Goal: Task Accomplishment & Management: Manage account settings

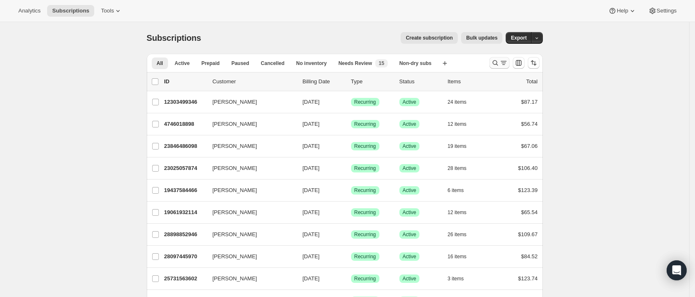
click at [496, 64] on icon "Search and filter results" at bounding box center [495, 63] width 8 height 8
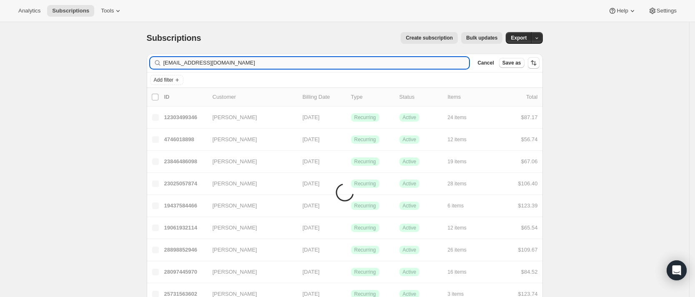
type input "[EMAIL_ADDRESS][DOMAIN_NAME]"
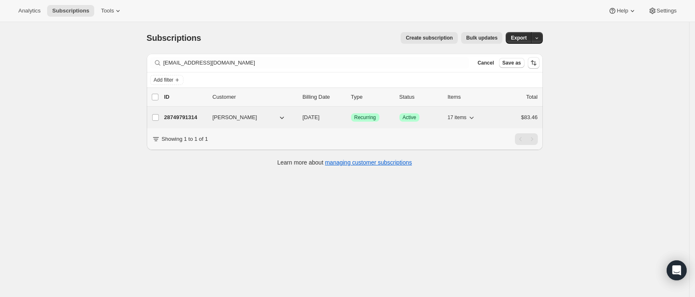
click at [181, 113] on p "28749791314" at bounding box center [185, 117] width 42 height 8
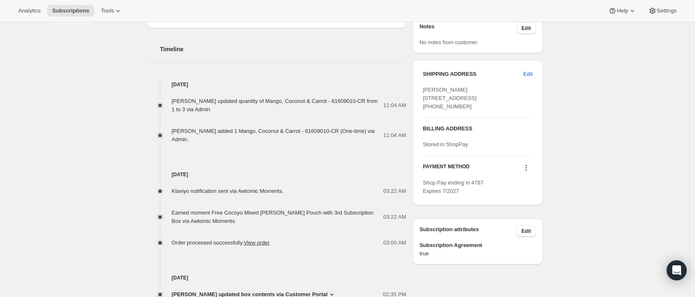
scroll to position [302, 0]
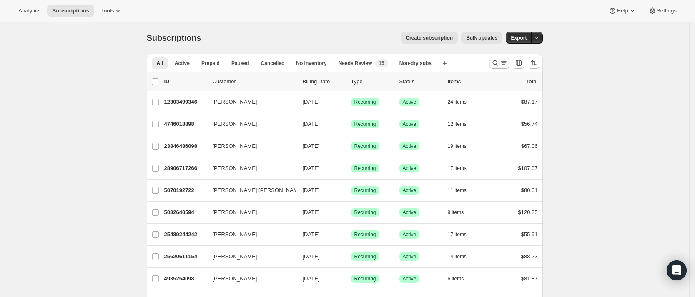
click at [498, 68] on button "Search and filter results" at bounding box center [500, 63] width 20 height 12
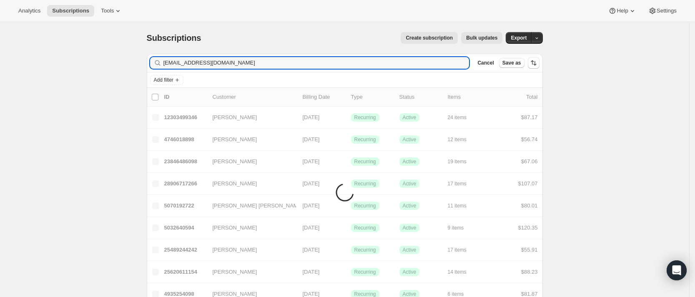
type input "tomasellolauren@gmail.com"
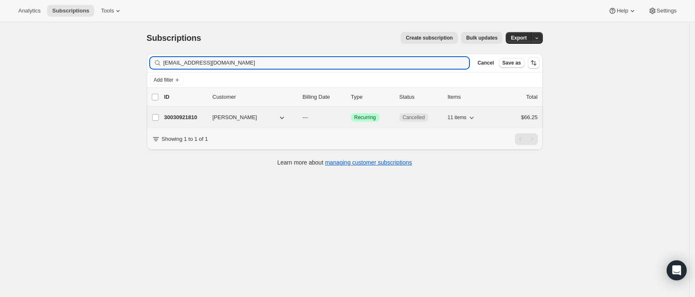
click at [185, 116] on p "30030921810" at bounding box center [185, 117] width 42 height 8
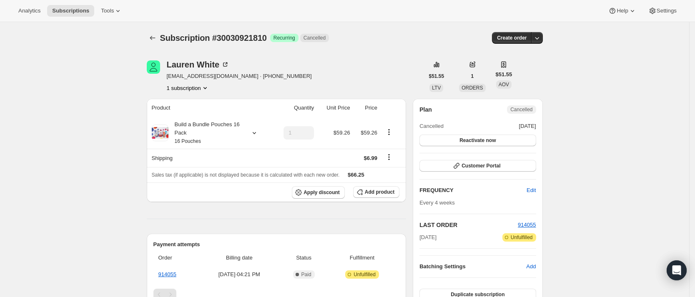
scroll to position [0, 0]
click at [154, 37] on icon "Subscriptions" at bounding box center [152, 37] width 8 height 8
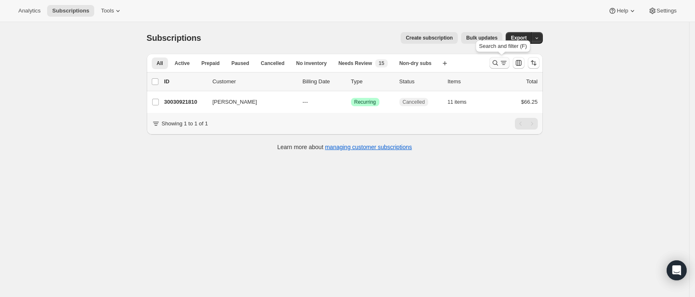
click at [503, 63] on icon "Search and filter results" at bounding box center [504, 63] width 8 height 8
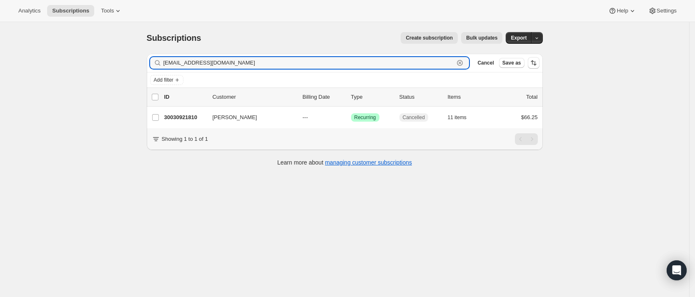
click at [462, 62] on icon "button" at bounding box center [460, 63] width 3 height 3
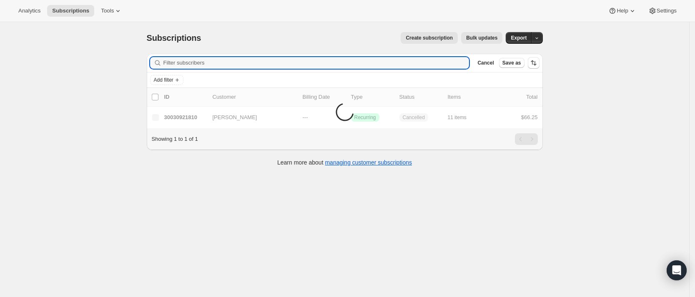
paste input "abschoen8@gmail.com"
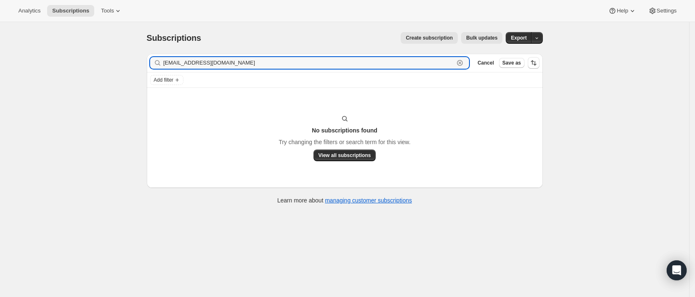
type input "abschoen8@gmail.com"
drag, startPoint x: 234, startPoint y: 66, endPoint x: 159, endPoint y: 64, distance: 74.3
click at [159, 64] on div "abschoen8@gmail.com Clear" at bounding box center [309, 63] width 319 height 12
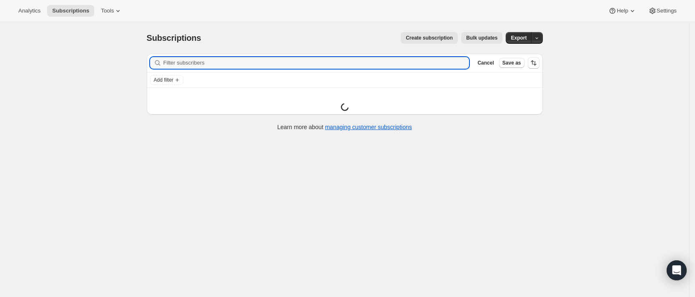
paste input "ann@concana.com"
click at [167, 68] on input "ann@concana.com" at bounding box center [308, 63] width 291 height 12
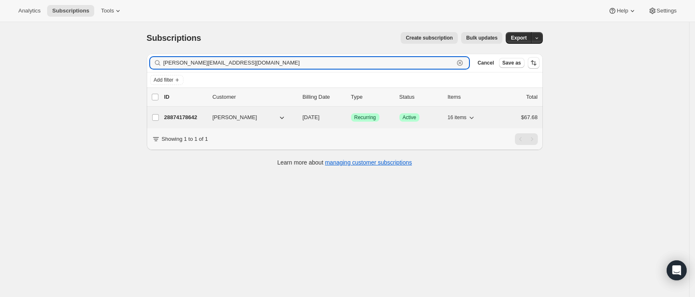
type input "ann@concana.com"
click at [187, 119] on p "28874178642" at bounding box center [185, 117] width 42 height 8
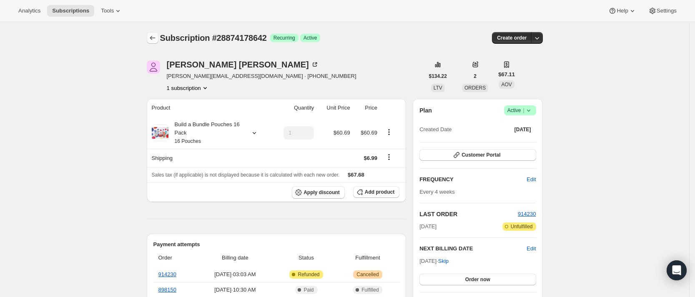
click at [153, 37] on icon "Subscriptions" at bounding box center [152, 38] width 5 height 4
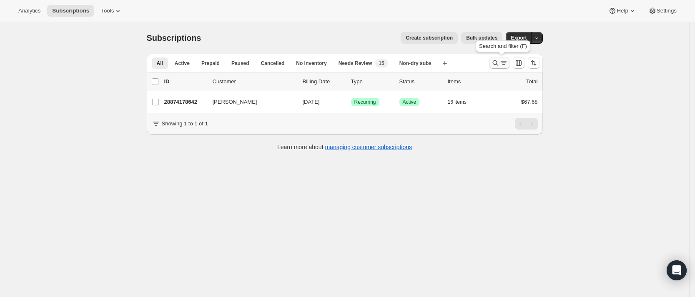
click at [500, 63] on icon "Search and filter results" at bounding box center [495, 63] width 8 height 8
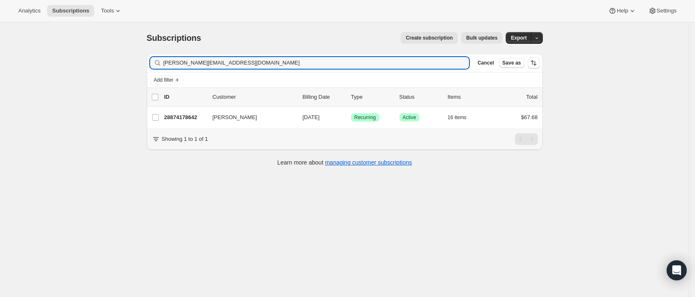
drag, startPoint x: 289, startPoint y: 63, endPoint x: 156, endPoint y: 37, distance: 135.4
click at [156, 37] on div "Subscriptions. This page is ready Subscriptions Create subscription Bulk update…" at bounding box center [345, 98] width 416 height 153
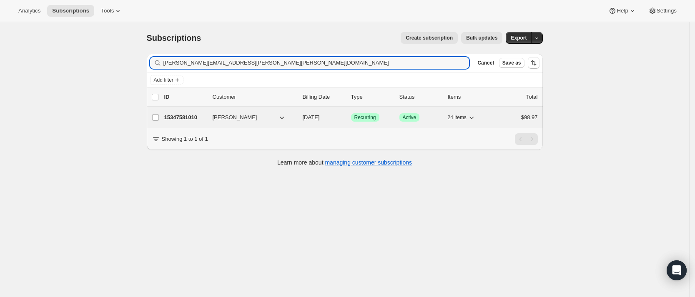
type input "sarah.rae.gerena@gmail.com"
click at [193, 118] on p "15347581010" at bounding box center [185, 117] width 42 height 8
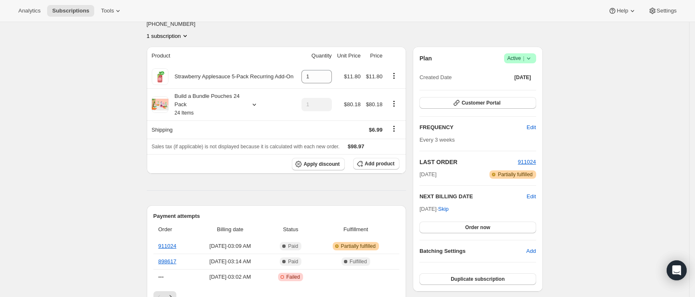
scroll to position [76, 0]
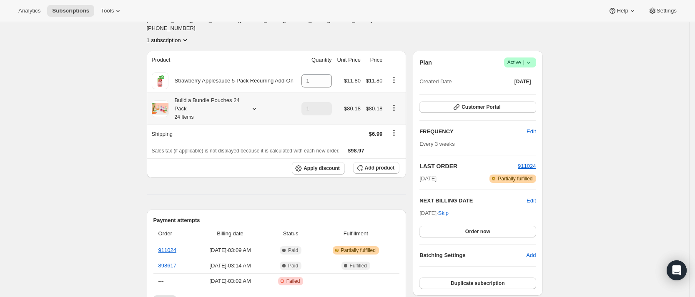
click at [256, 105] on icon at bounding box center [254, 109] width 8 height 8
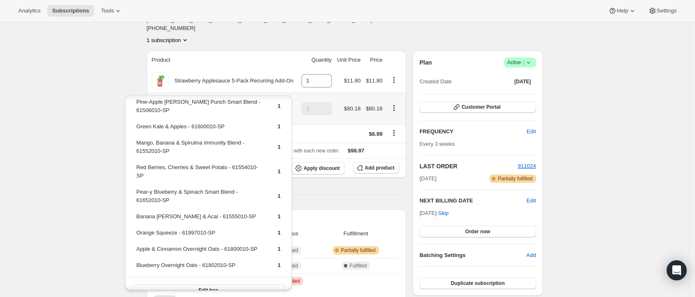
scroll to position [291, 0]
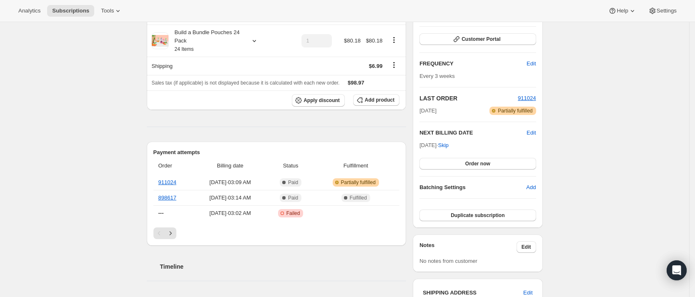
scroll to position [127, 0]
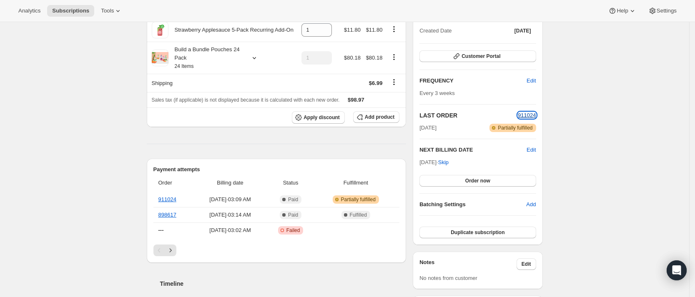
click at [529, 112] on span "911024" at bounding box center [527, 115] width 18 height 6
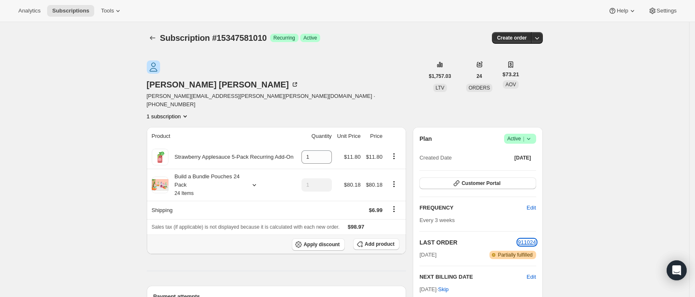
scroll to position [23, 0]
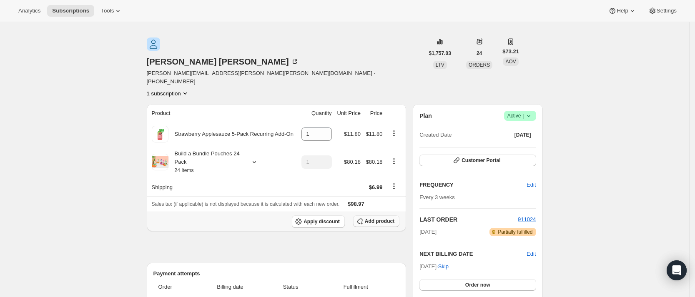
click at [370, 218] on span "Add product" at bounding box center [380, 221] width 30 height 7
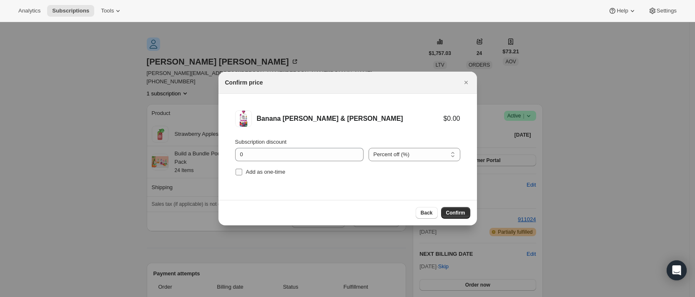
click at [258, 172] on span "Add as one-time" at bounding box center [266, 172] width 40 height 6
click at [242, 172] on input "Add as one-time" at bounding box center [239, 172] width 7 height 7
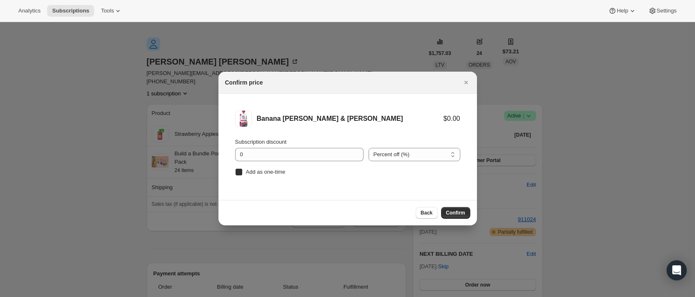
checkbox input "true"
click at [460, 211] on span "Confirm" at bounding box center [455, 213] width 19 height 7
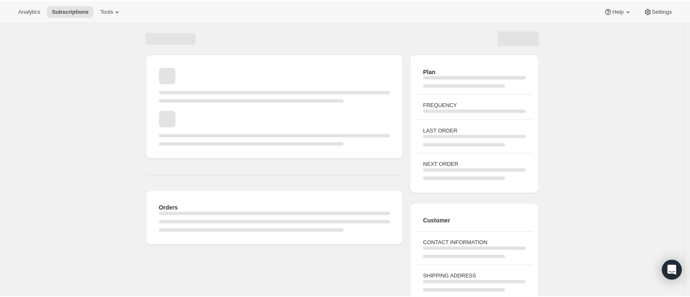
scroll to position [23, 0]
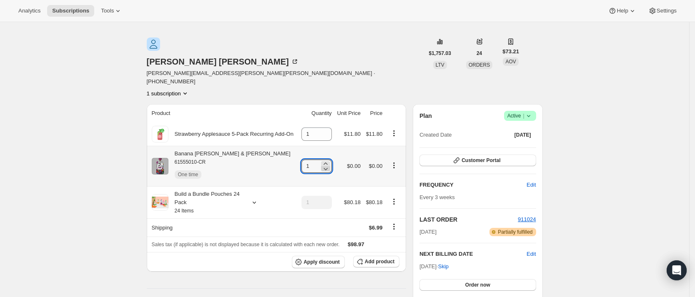
click at [329, 165] on icon at bounding box center [325, 169] width 8 height 8
click at [329, 160] on icon at bounding box center [325, 164] width 8 height 8
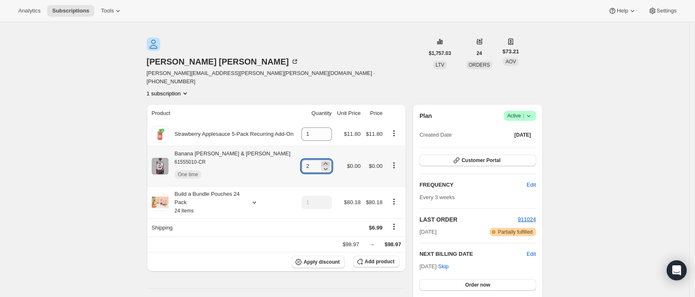
type input "3"
